Goal: Transaction & Acquisition: Purchase product/service

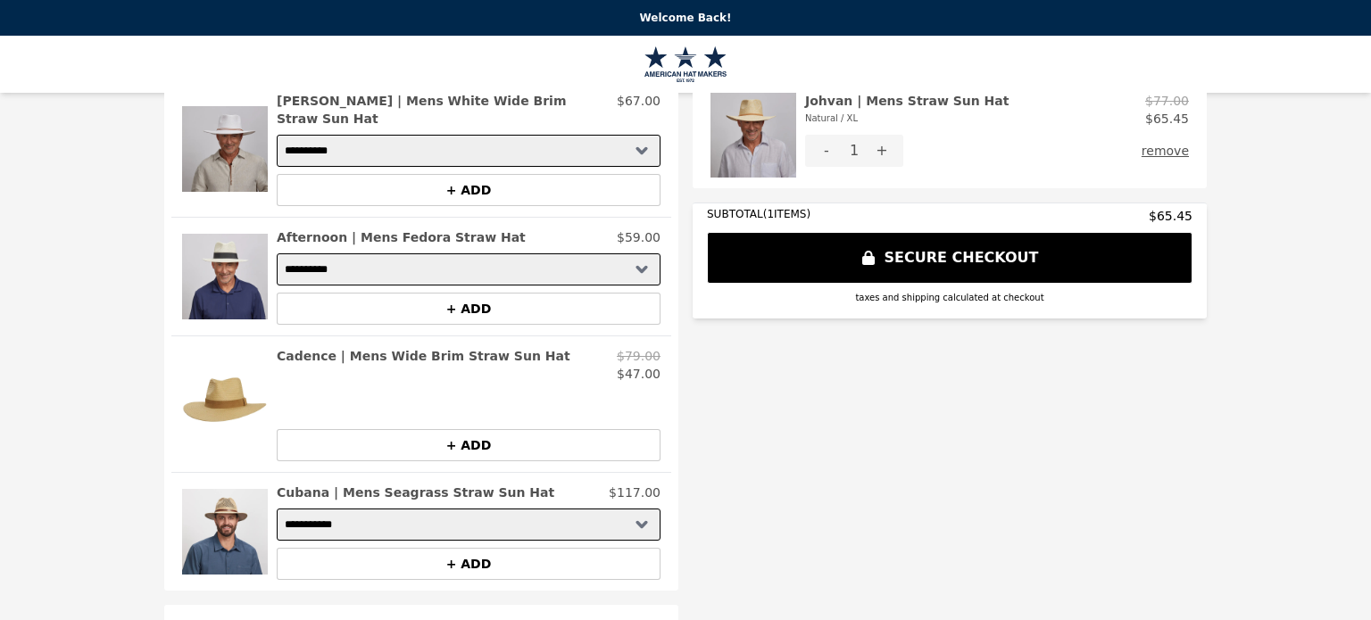
scroll to position [89, 0]
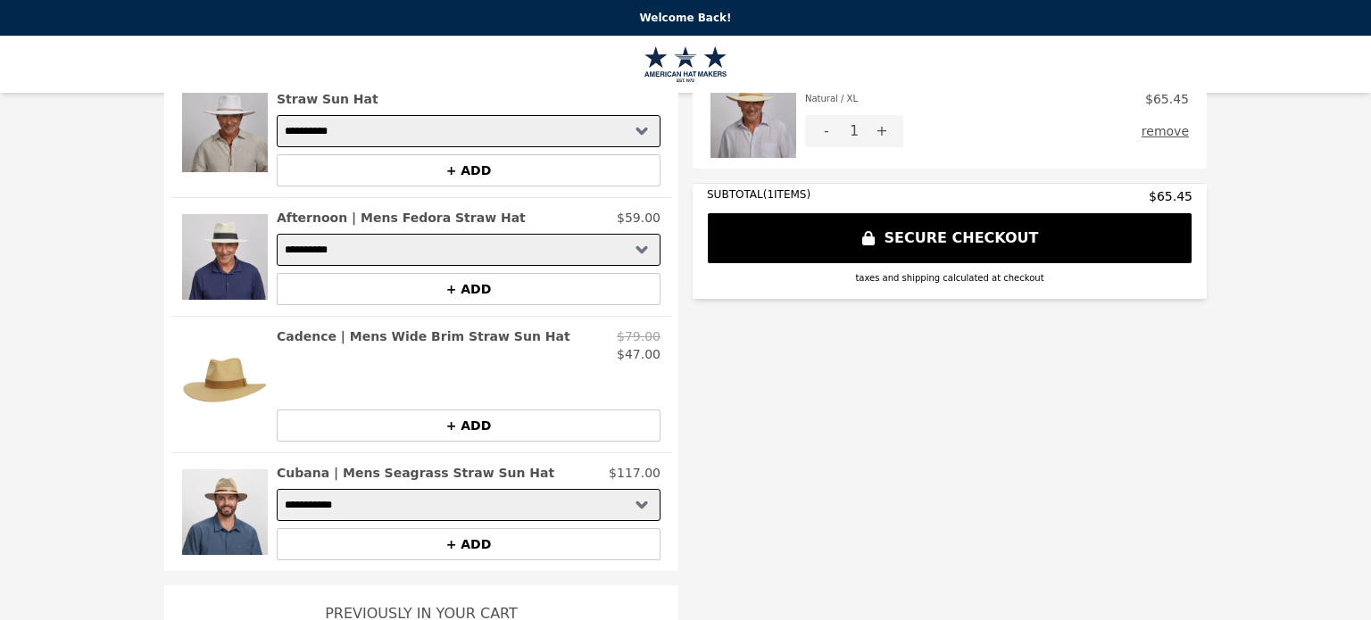
click at [393, 328] on h2 "Cadence | Mens Wide Brim Straw Sun Hat" at bounding box center [424, 337] width 294 height 18
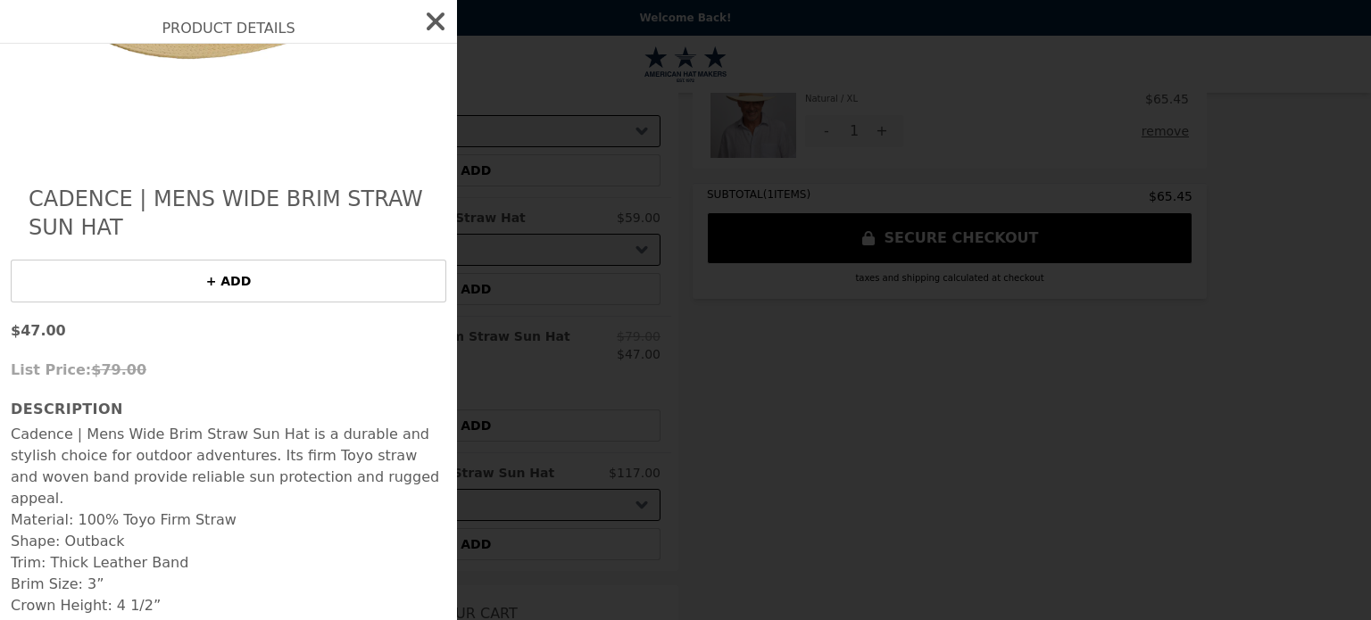
scroll to position [225, 0]
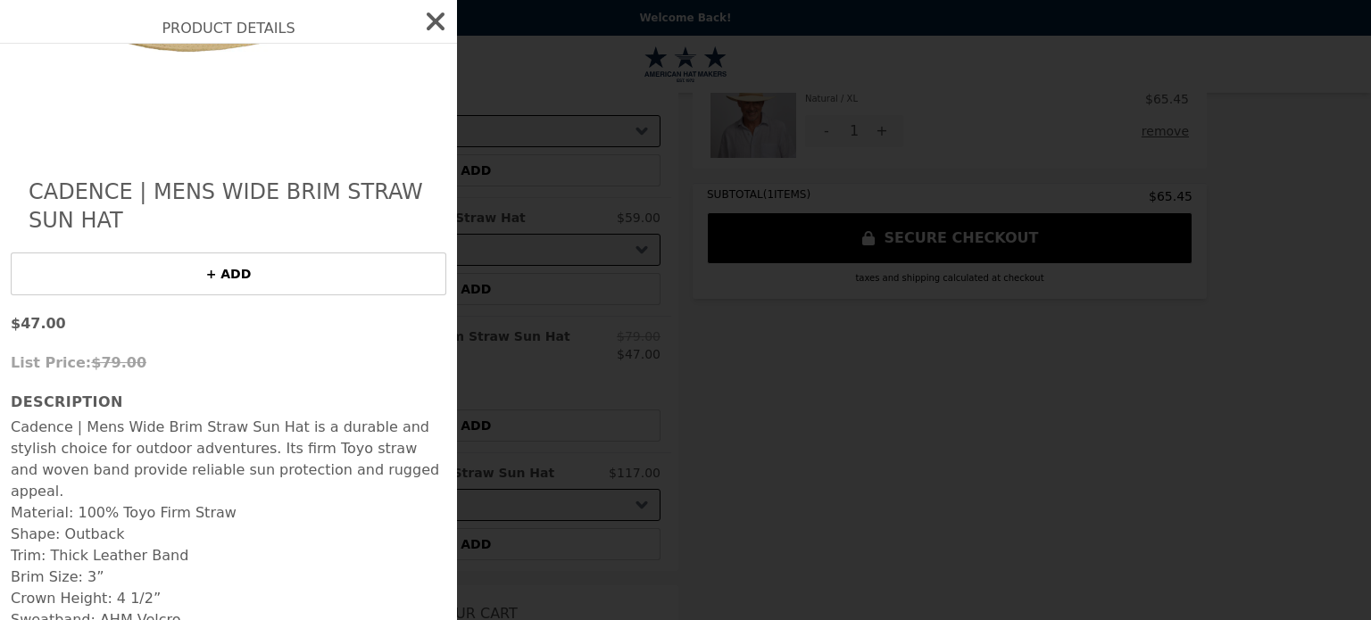
click at [227, 262] on button "+ ADD" at bounding box center [229, 274] width 436 height 43
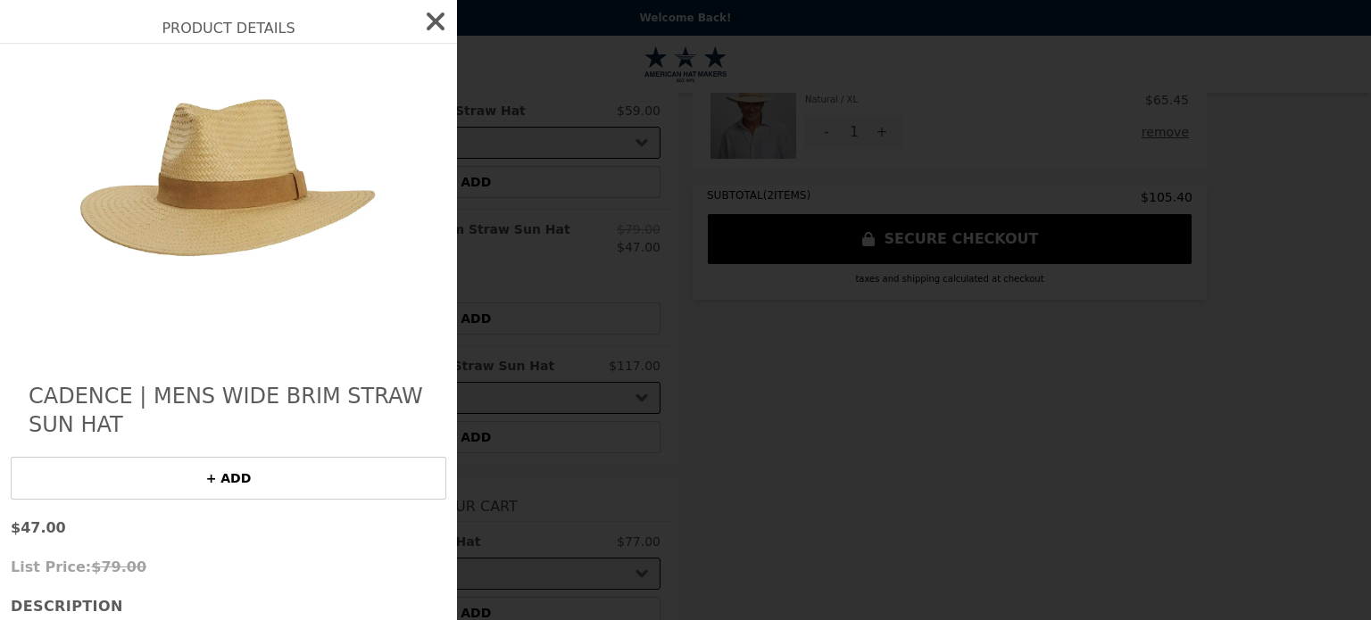
scroll to position [0, 0]
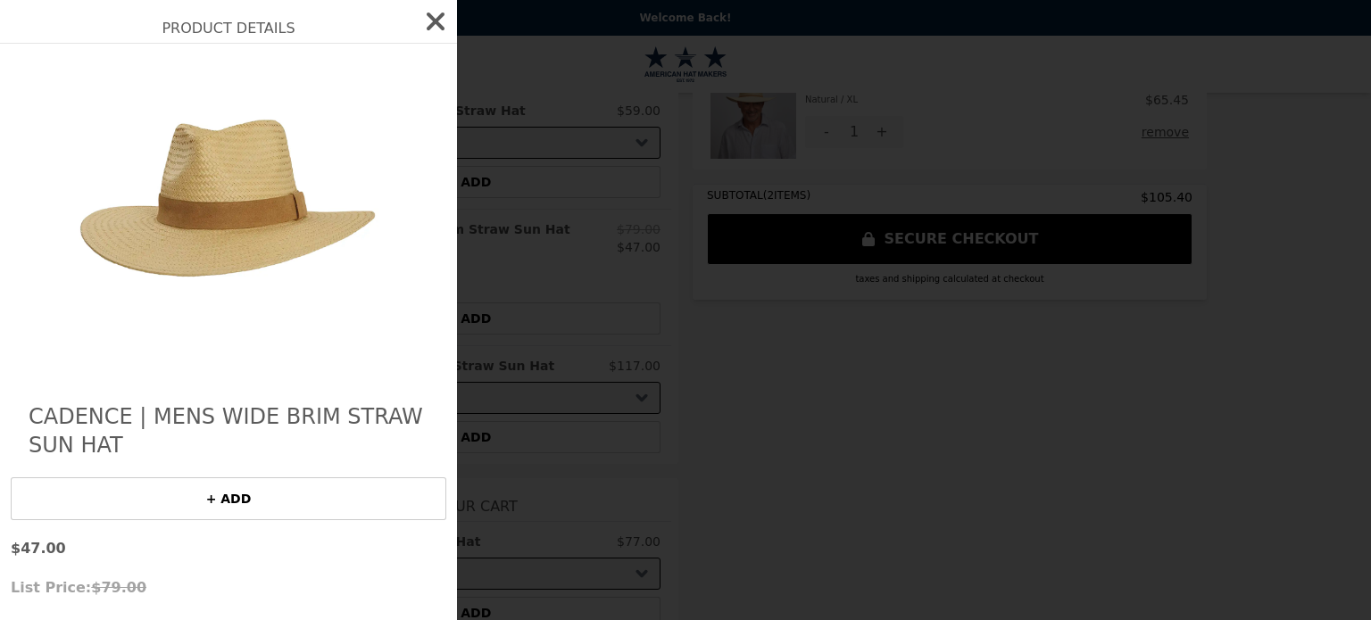
click at [218, 227] on img at bounding box center [228, 214] width 327 height 305
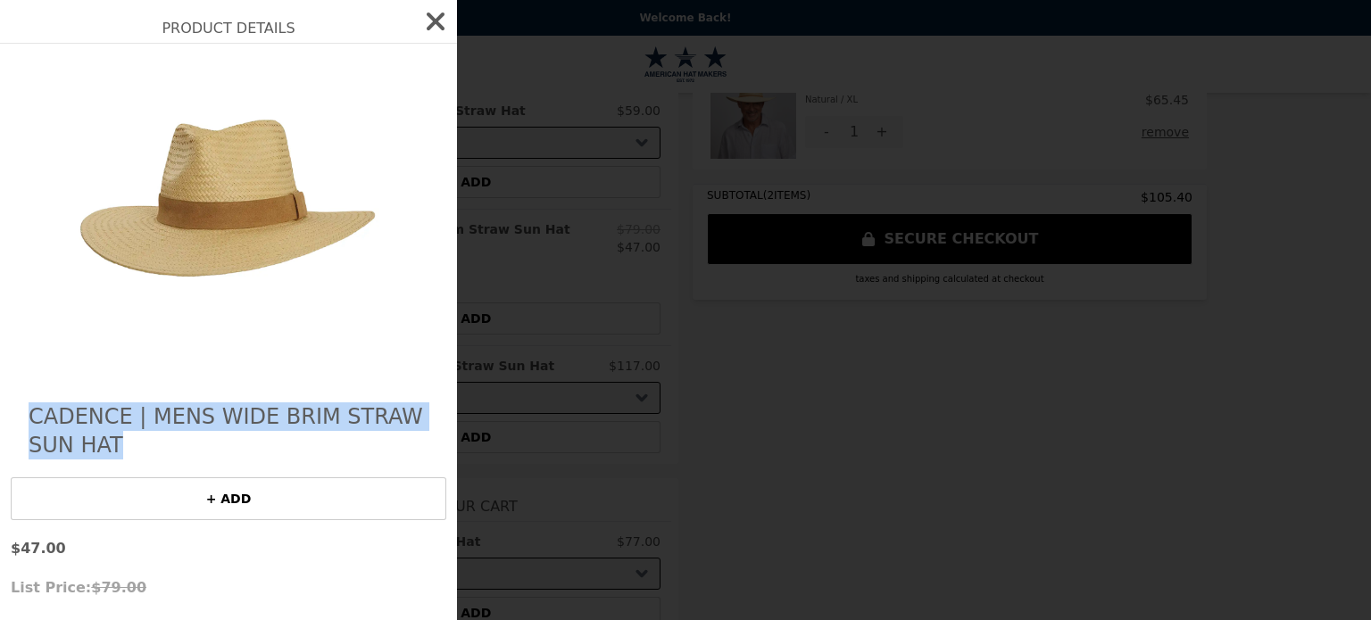
drag, startPoint x: 111, startPoint y: 436, endPoint x: 11, endPoint y: 399, distance: 106.5
click at [11, 399] on div "Cadence | Mens Wide Brim Straw Sun Hat + ADD $47.00 List Price: $79.00 Descript…" at bounding box center [228, 461] width 457 height 834
copy h2 "Cadence | Mens Wide Brim Straw Sun Hat"
click at [427, 17] on icon "button" at bounding box center [436, 21] width 18 height 18
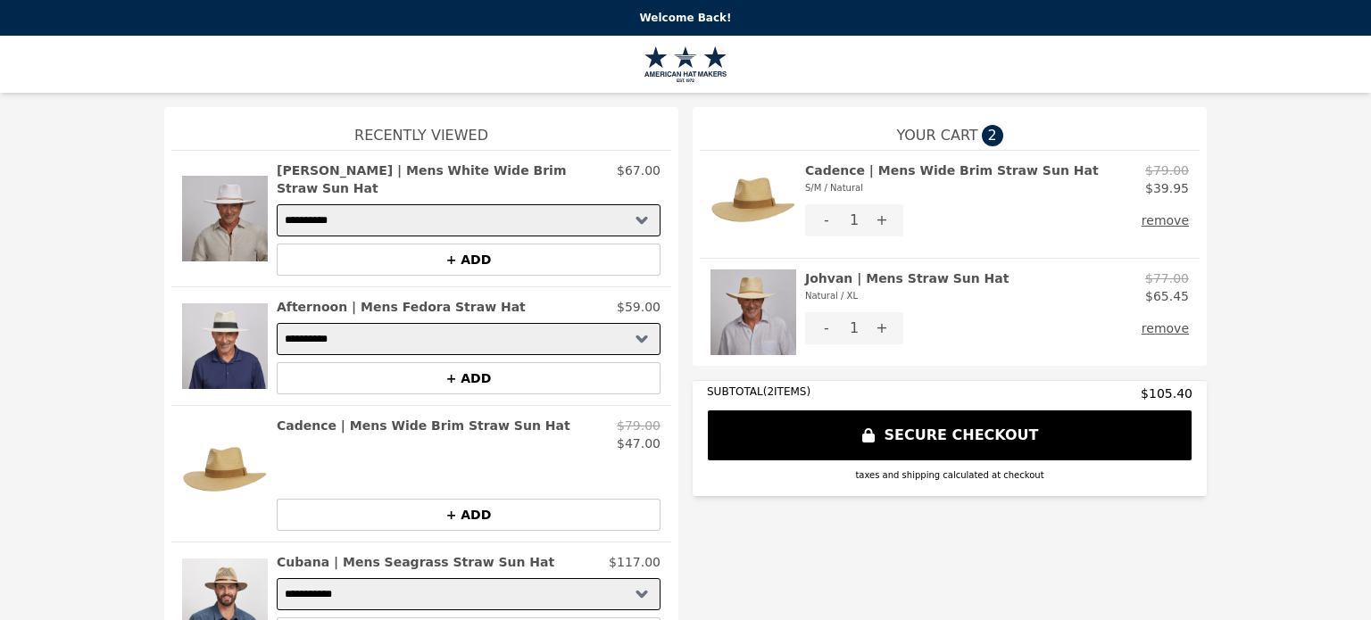
click at [1158, 224] on button "remove" at bounding box center [1165, 220] width 47 height 32
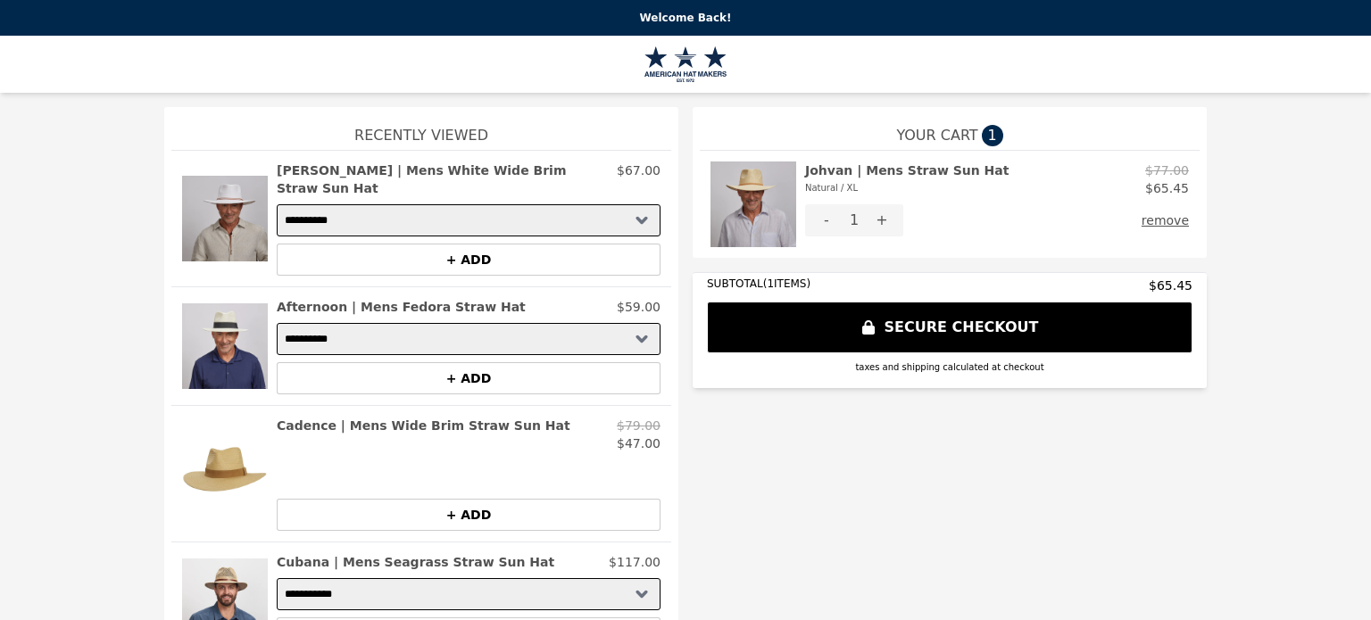
click at [646, 17] on p "Welcome Back!" at bounding box center [686, 18] width 1350 height 14
click at [670, 18] on p "Welcome Back!" at bounding box center [686, 18] width 1350 height 14
click at [692, 54] on img at bounding box center [686, 64] width 83 height 36
